Goal: Task Accomplishment & Management: Manage account settings

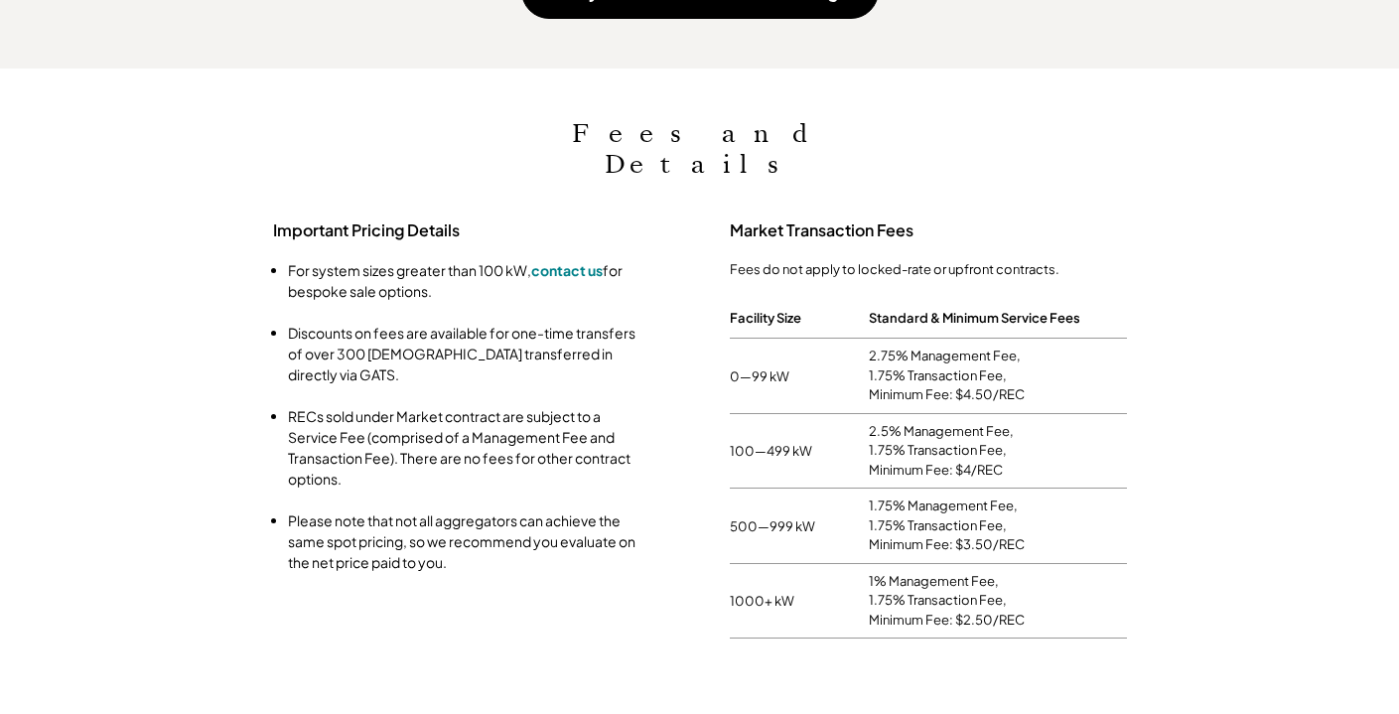
scroll to position [328, 879]
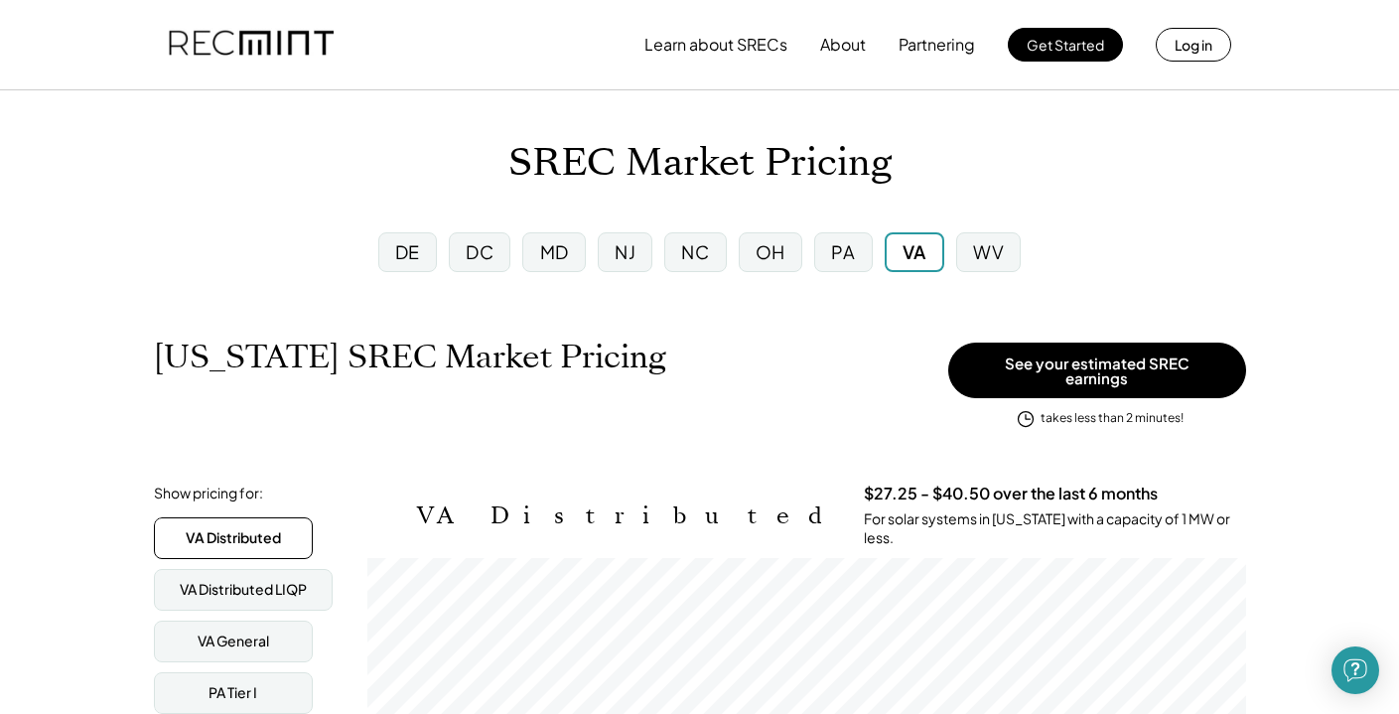
scroll to position [328, 879]
click at [1192, 48] on button "Log in" at bounding box center [1193, 45] width 75 height 34
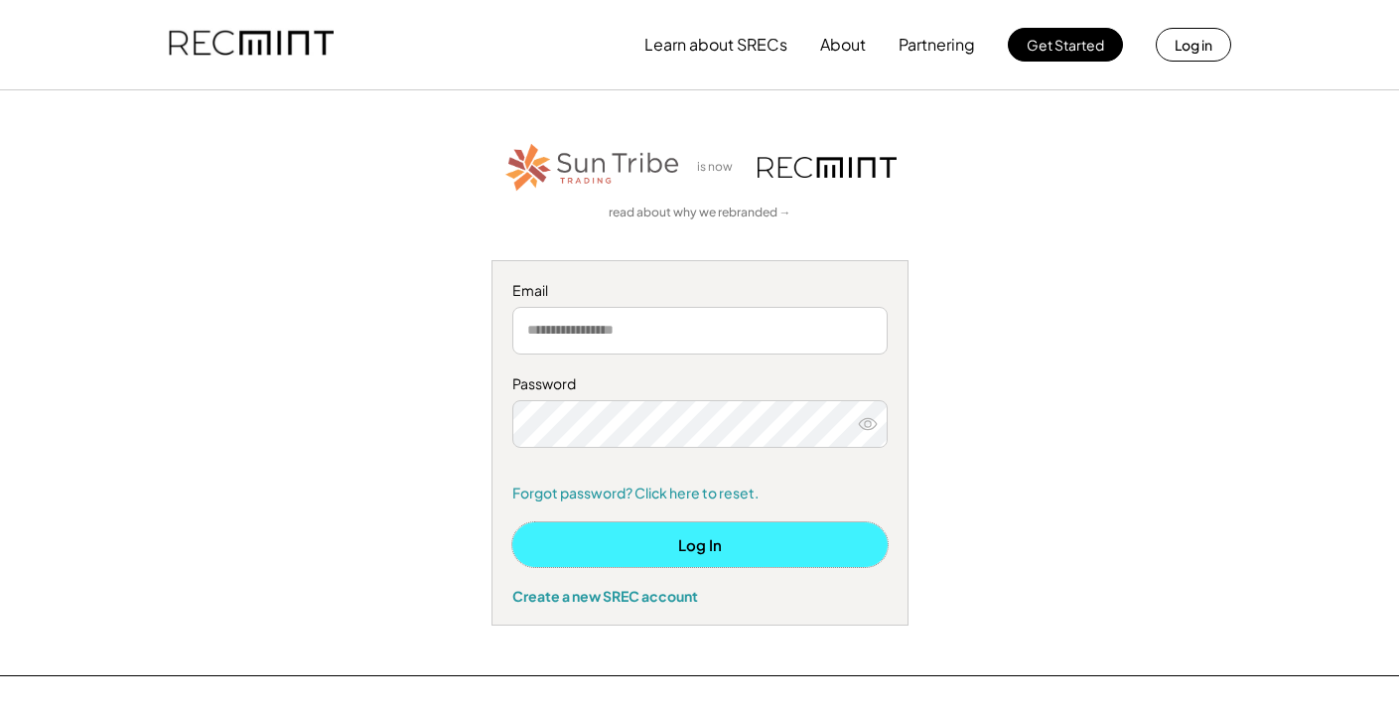
click at [691, 544] on button "Log In" at bounding box center [699, 544] width 375 height 45
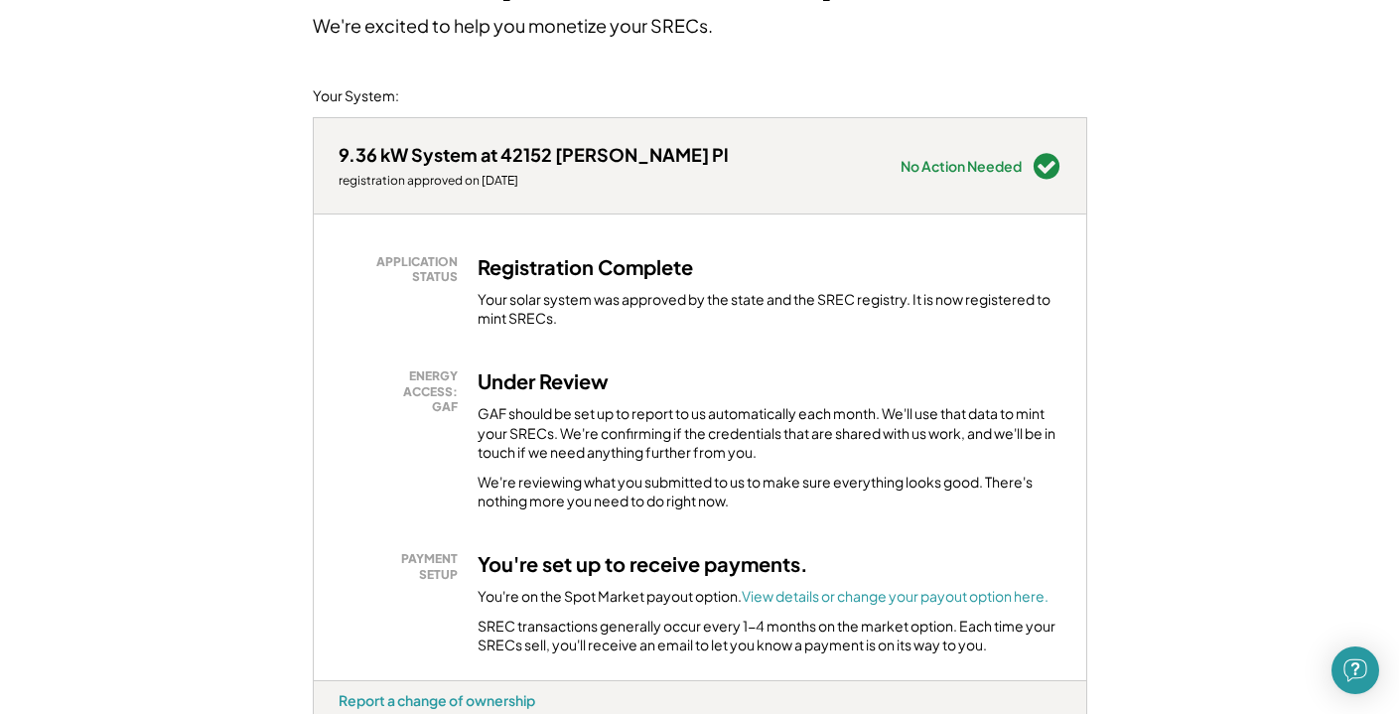
scroll to position [196, 0]
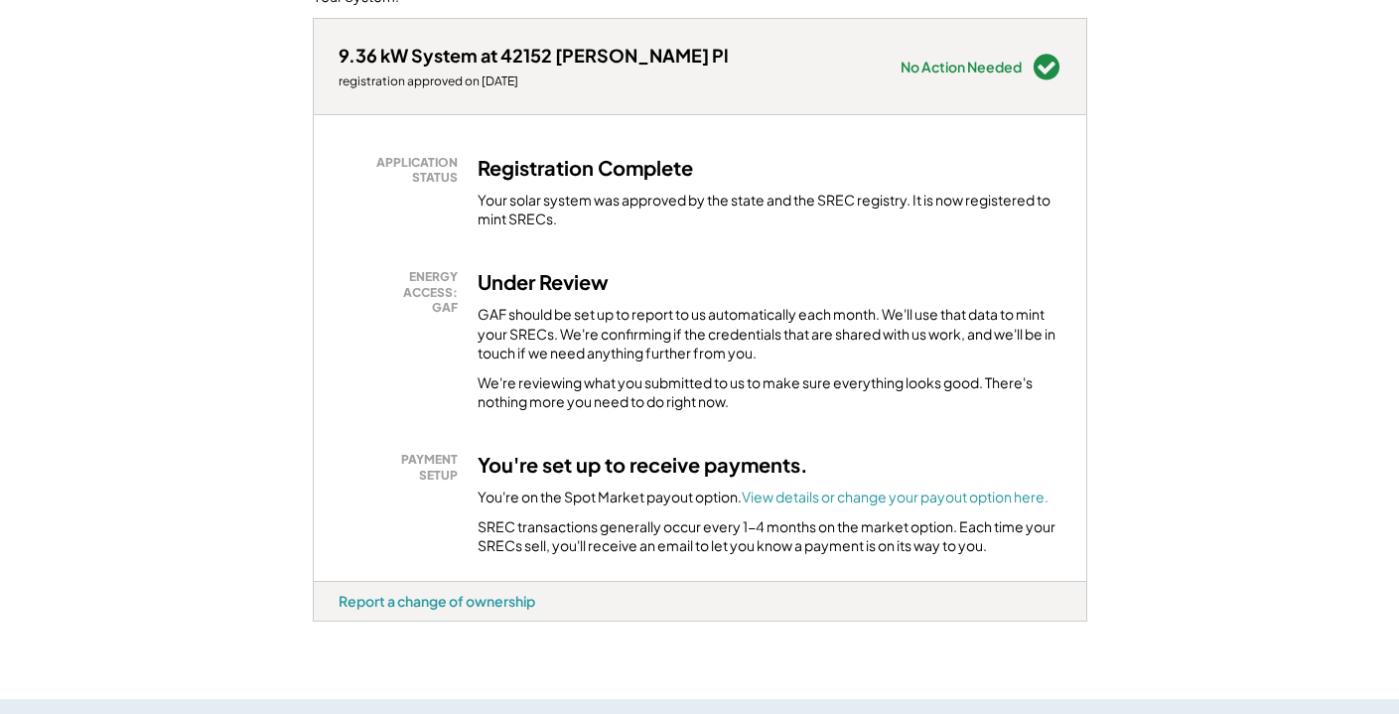
scroll to position [286, 0]
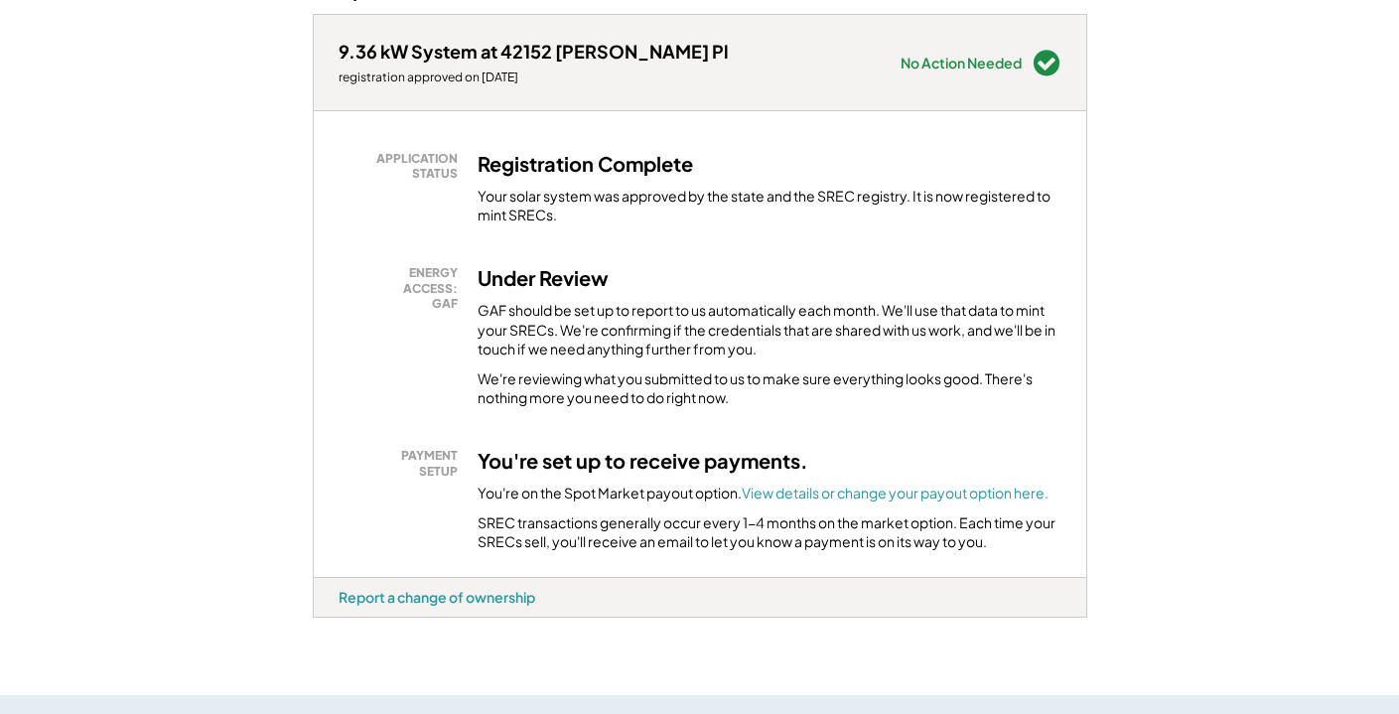
click at [669, 363] on div "Under Review GAF should be set up to report to us automatically each month. We'…" at bounding box center [770, 336] width 584 height 143
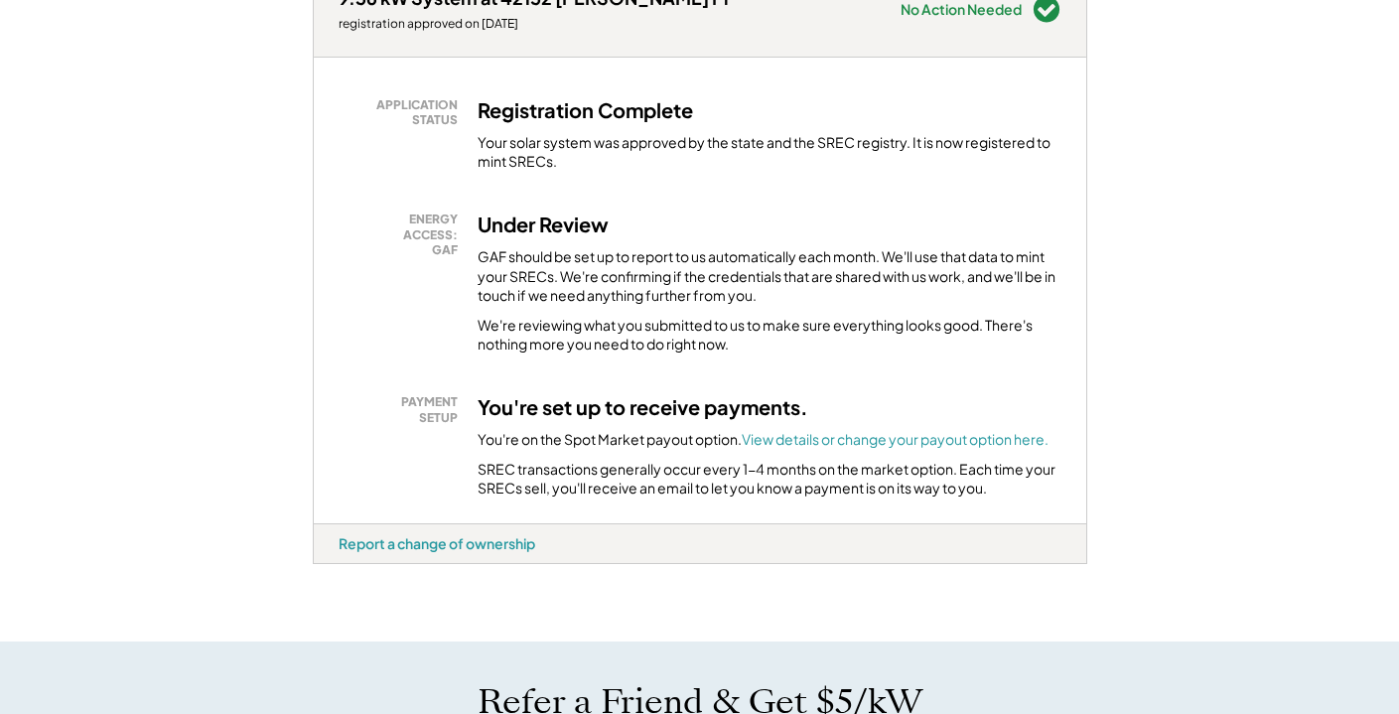
scroll to position [333, 0]
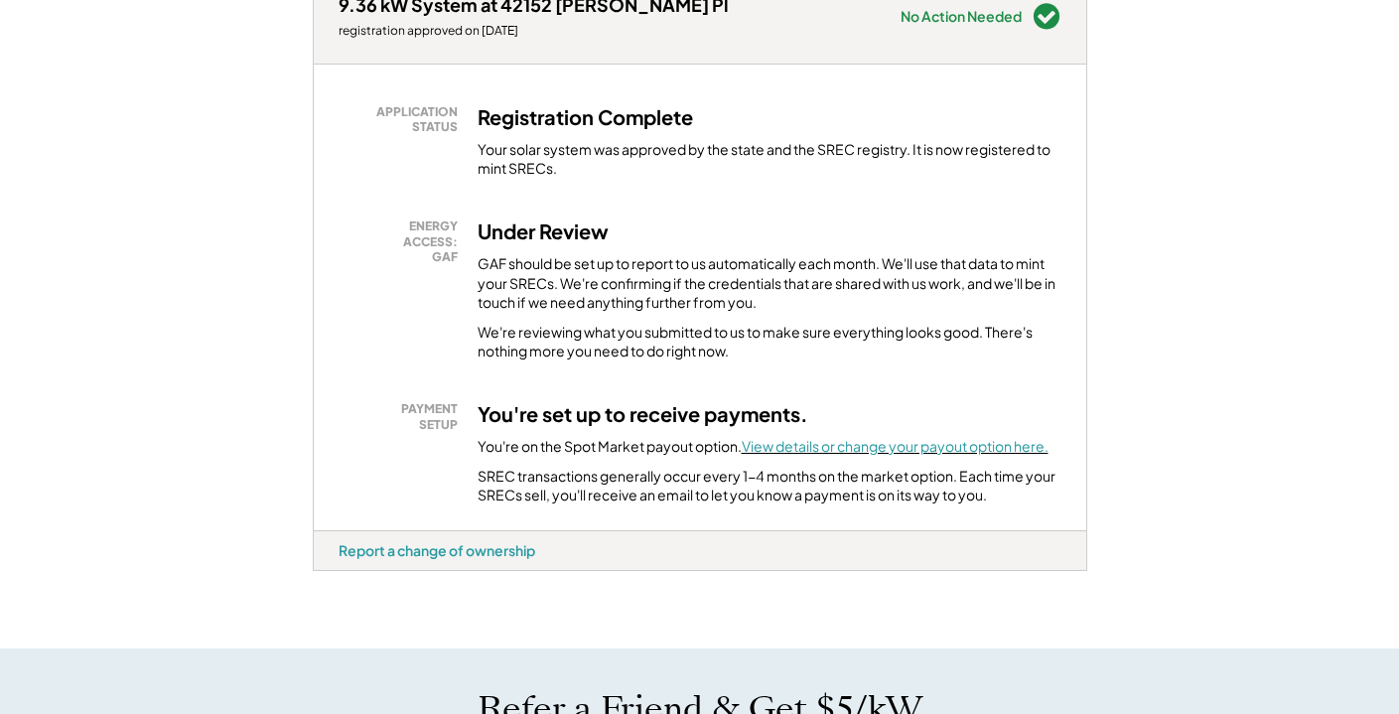
click at [834, 450] on font "View details or change your payout option here." at bounding box center [895, 446] width 307 height 18
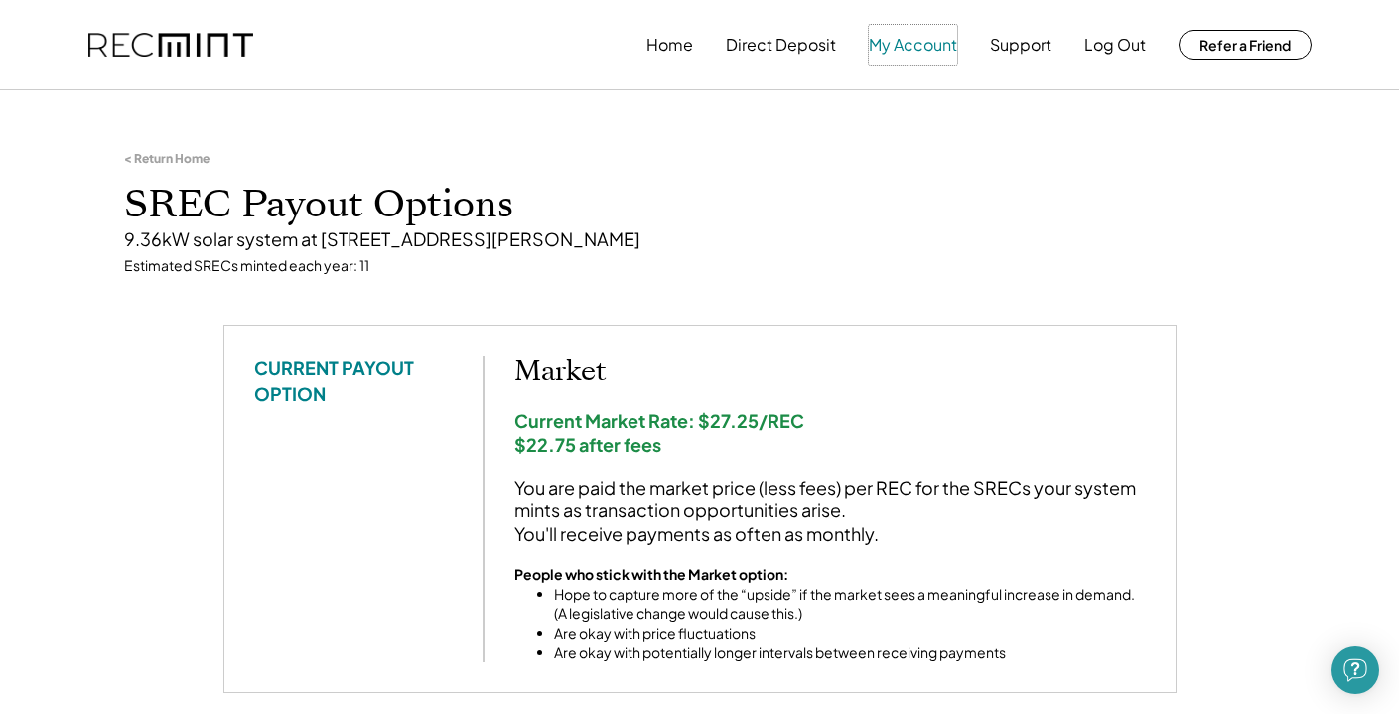
click at [918, 47] on button "My Account" at bounding box center [913, 45] width 88 height 40
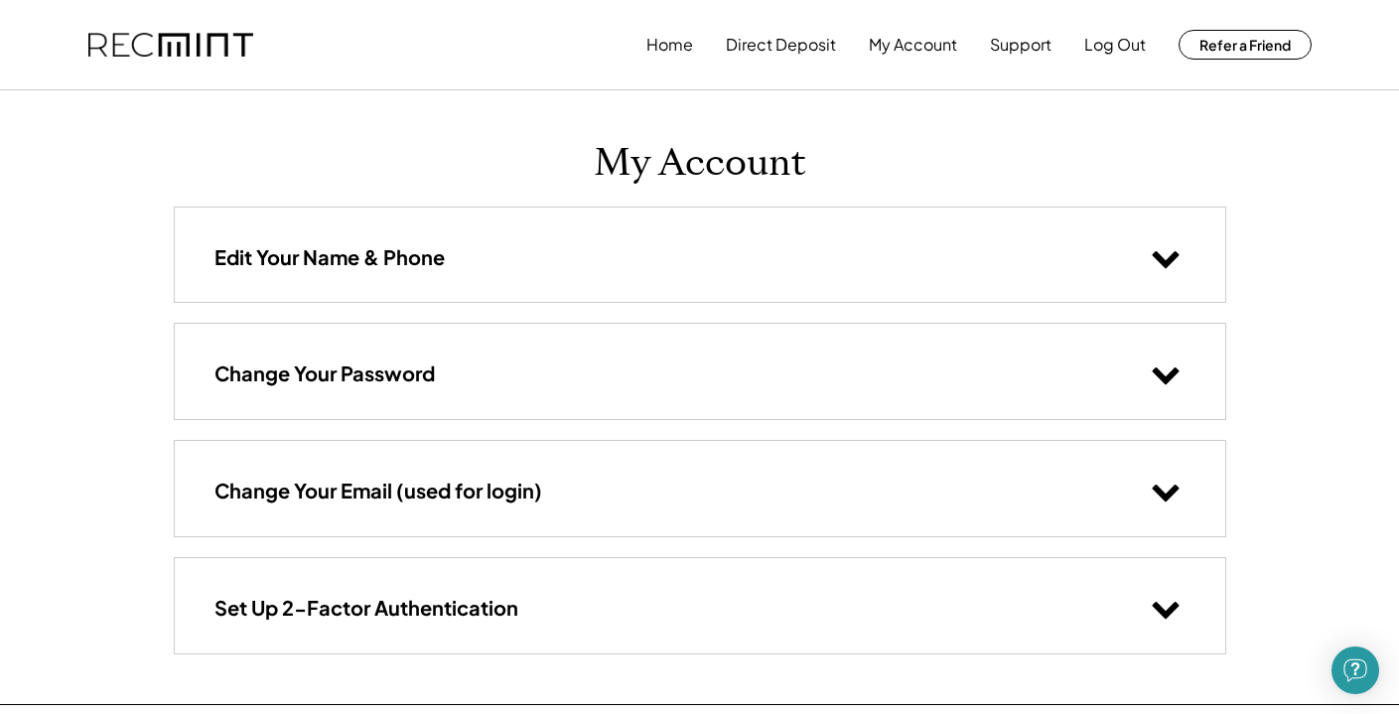
click at [750, 248] on div "Edit Your Name & Phone" at bounding box center [700, 255] width 1051 height 94
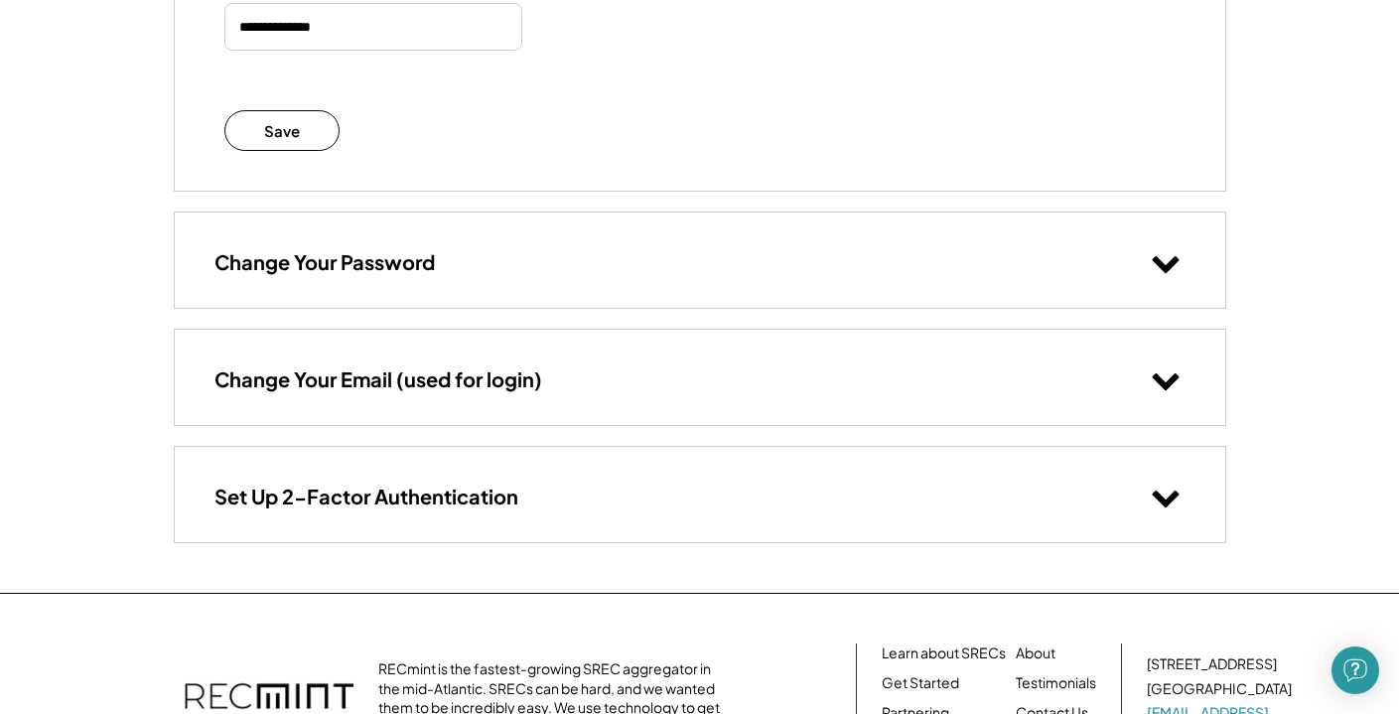
scroll to position [601, 0]
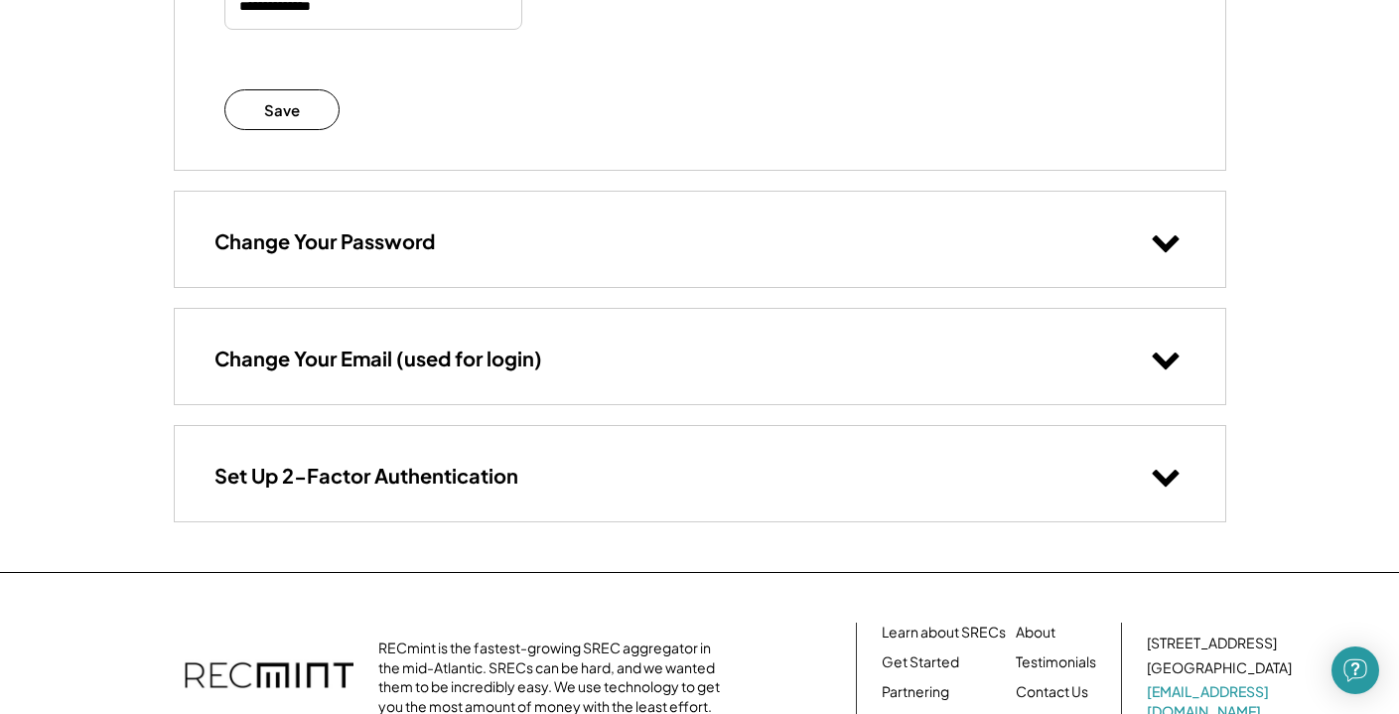
click at [750, 248] on div "Change Your Password" at bounding box center [700, 239] width 1051 height 94
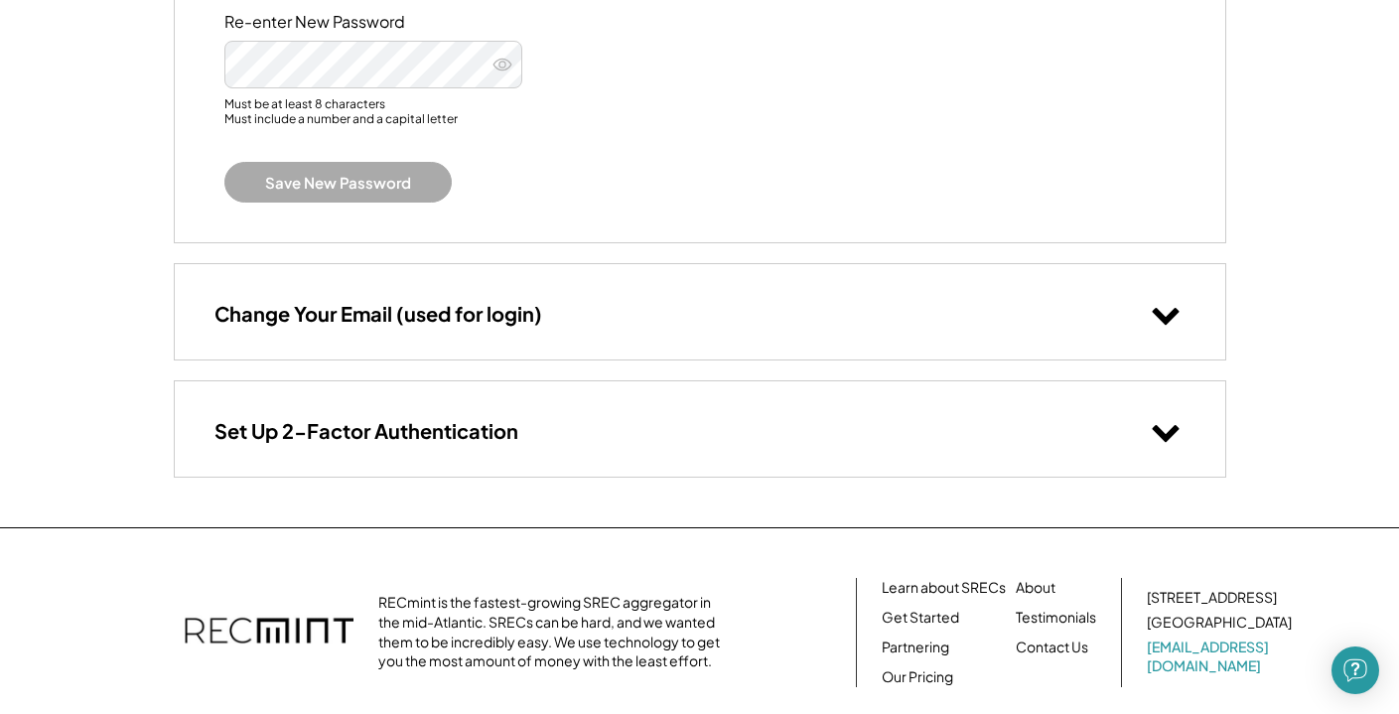
scroll to position [1136, 0]
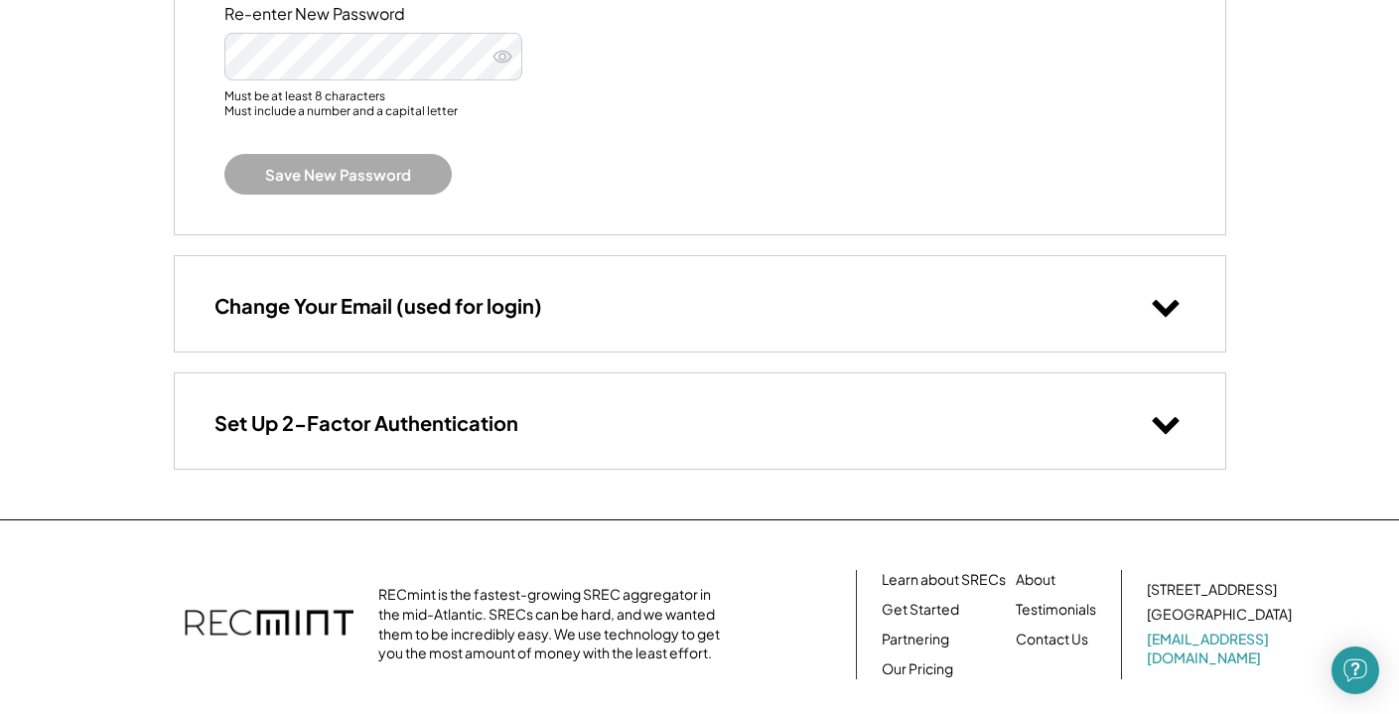
click at [803, 295] on div "Change Your Email (used for login)" at bounding box center [700, 303] width 1051 height 94
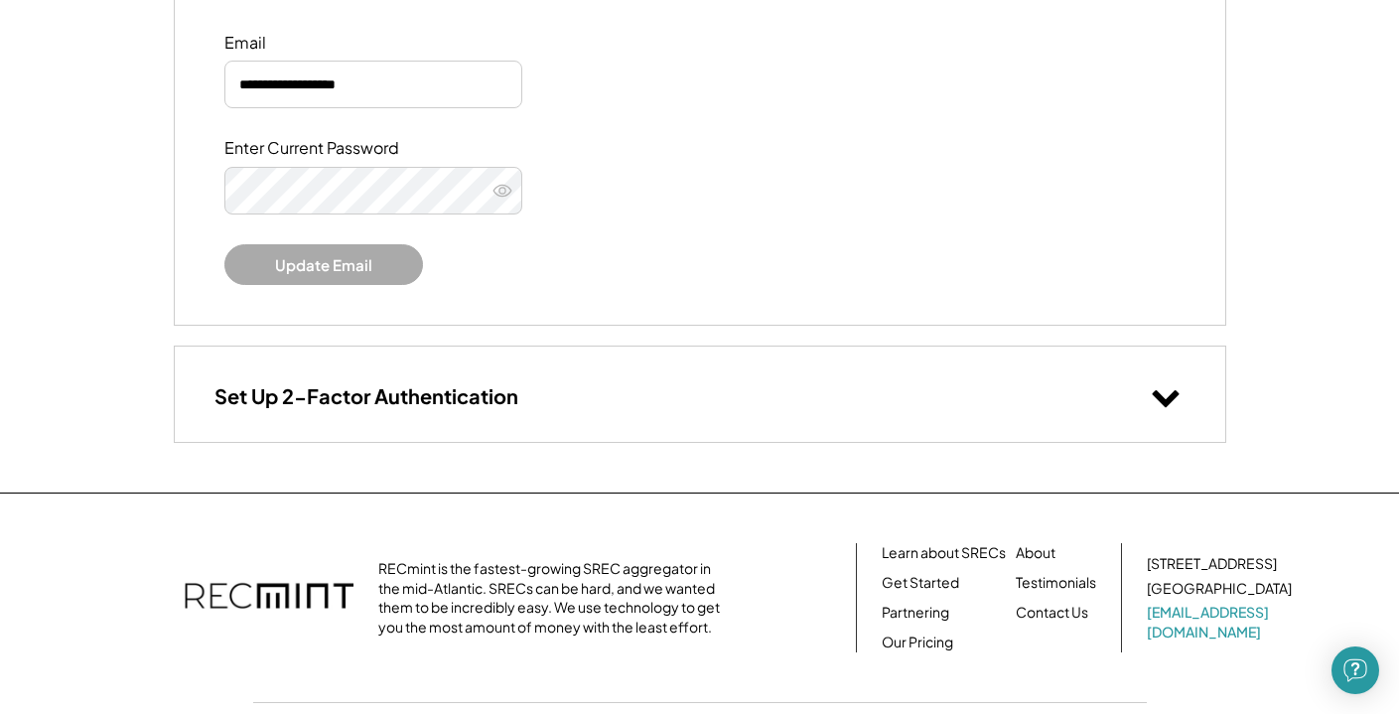
scroll to position [1496, 0]
click at [803, 388] on div "Set Up 2-Factor Authentication" at bounding box center [700, 392] width 1051 height 94
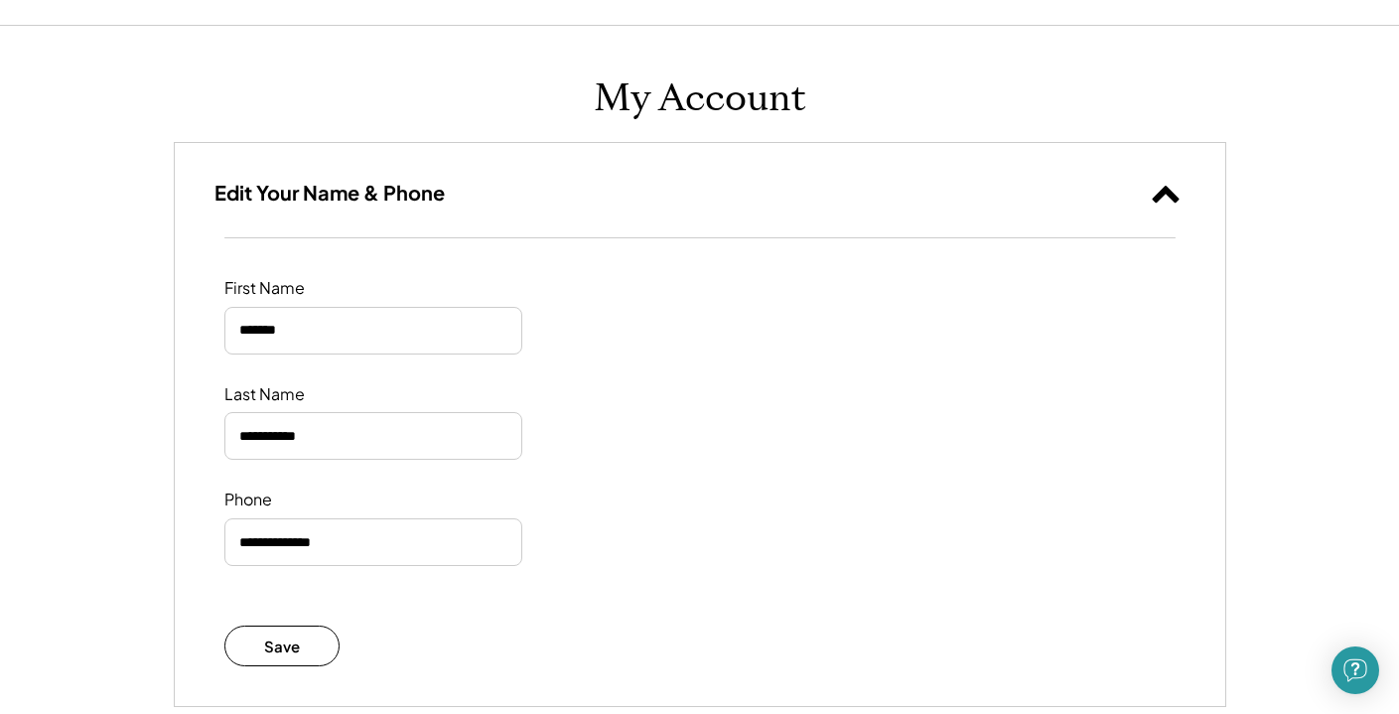
scroll to position [0, 0]
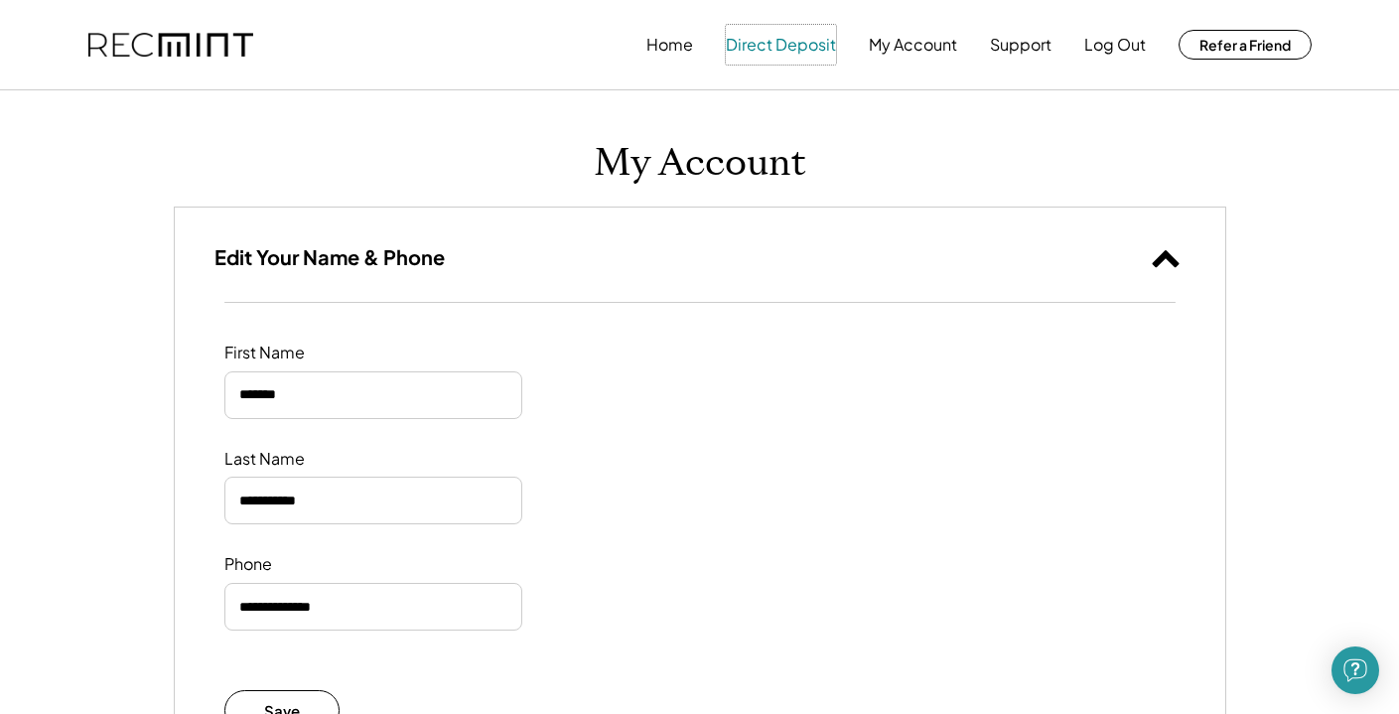
click at [755, 42] on button "Direct Deposit" at bounding box center [781, 45] width 110 height 40
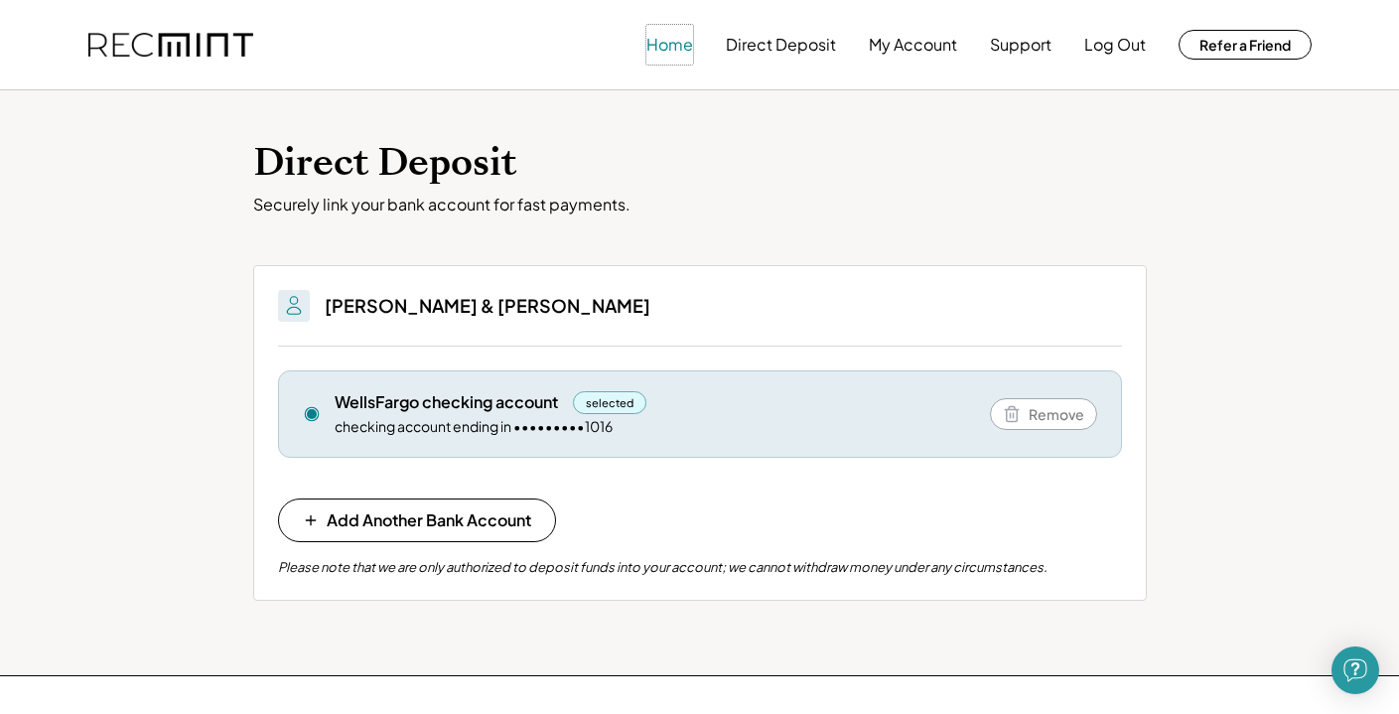
click at [671, 51] on button "Home" at bounding box center [669, 45] width 47 height 40
